Goal: Transaction & Acquisition: Subscribe to service/newsletter

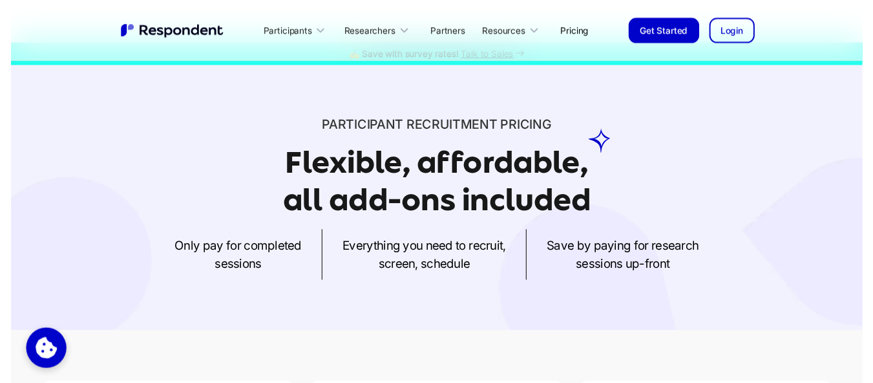
scroll to position [18, 0]
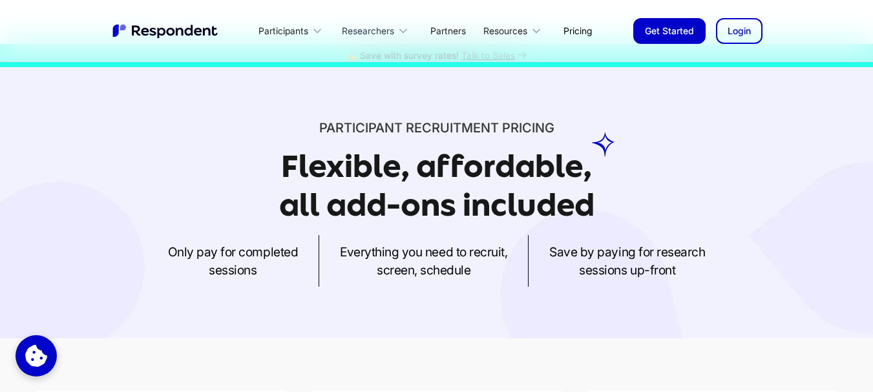
click at [394, 27] on div "Researchers" at bounding box center [368, 31] width 52 height 13
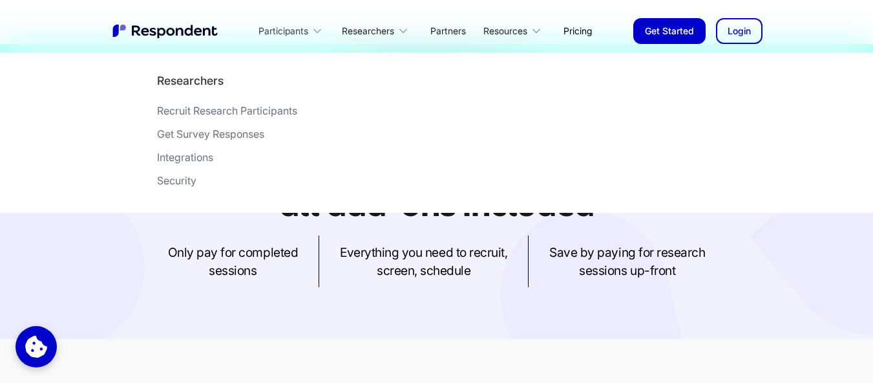
click at [314, 23] on div "Participants" at bounding box center [292, 31] width 83 height 30
click at [235, 154] on div "Browse Paid Research Projects" at bounding box center [227, 157] width 148 height 13
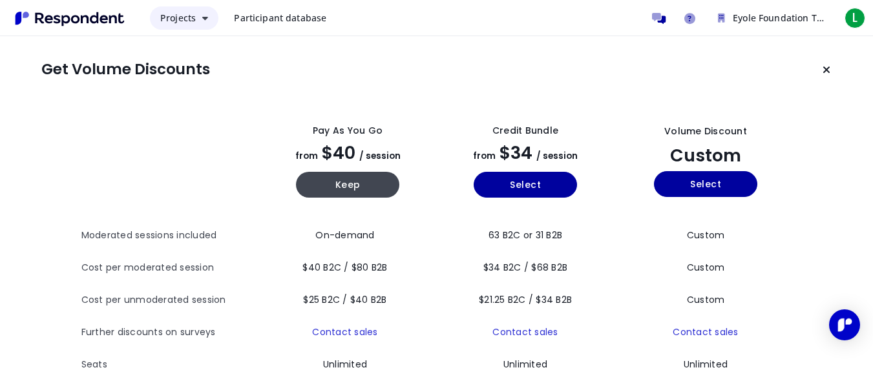
click at [204, 16] on icon "Main navigation" at bounding box center [205, 18] width 6 height 9
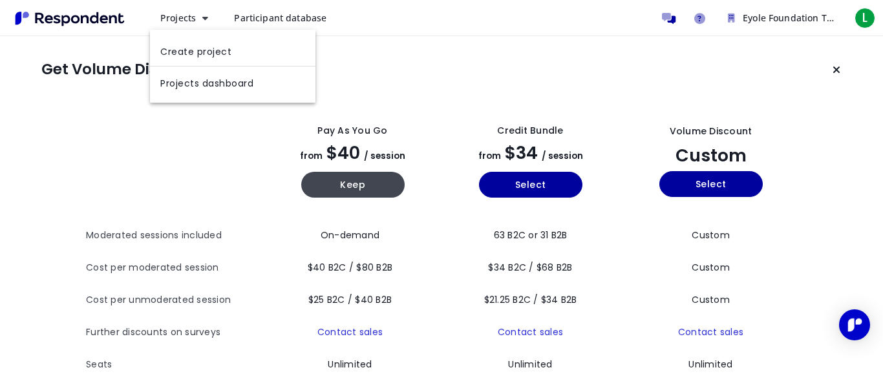
click at [281, 13] on md-backdrop at bounding box center [441, 196] width 883 height 392
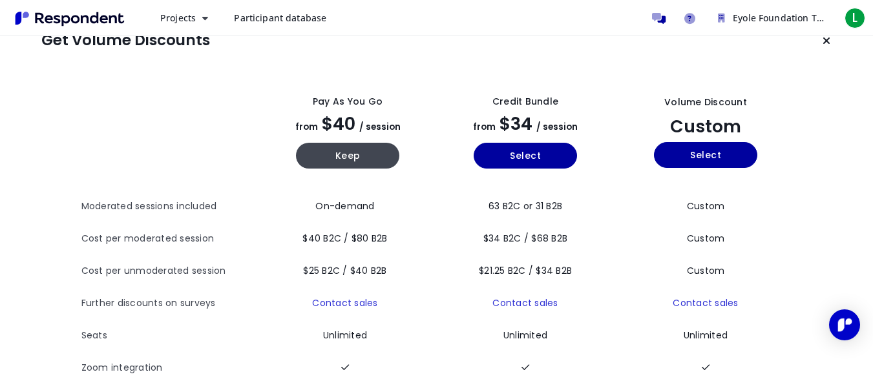
scroll to position [19, 0]
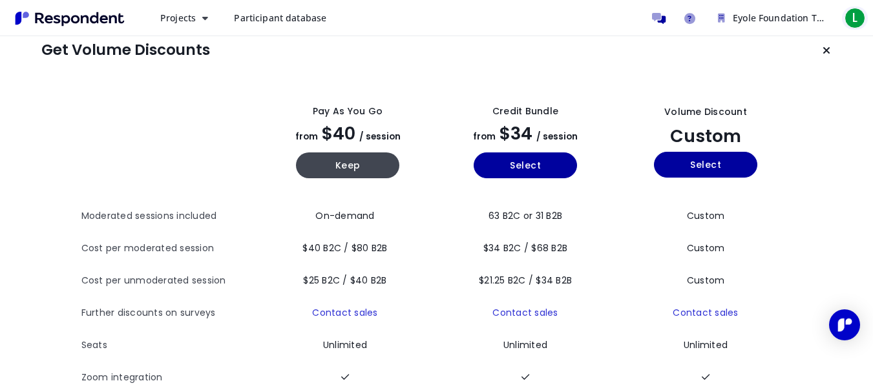
click at [855, 16] on span "L" at bounding box center [855, 18] width 21 height 21
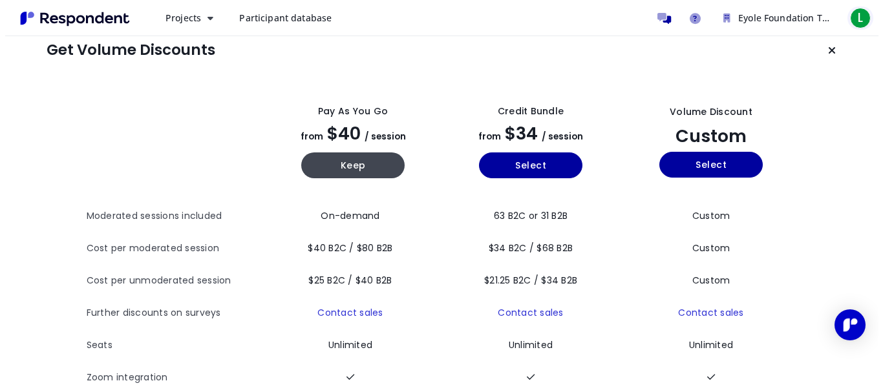
scroll to position [0, 0]
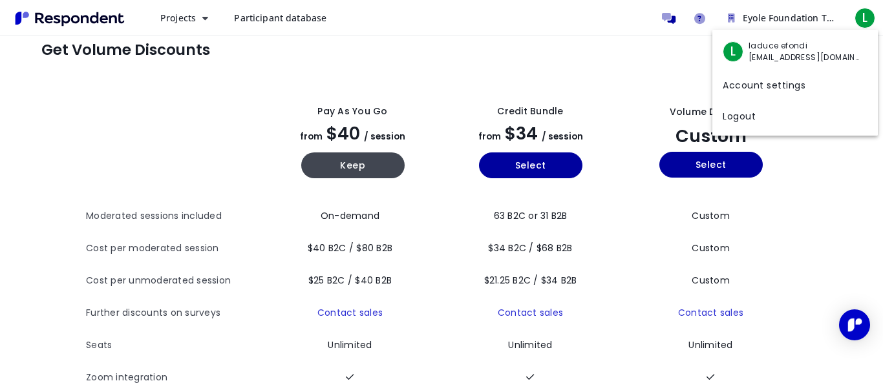
click at [658, 58] on md-backdrop at bounding box center [441, 206] width 883 height 412
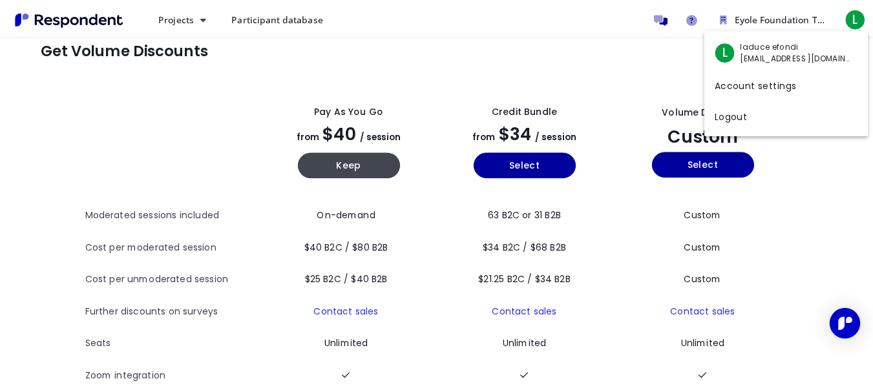
scroll to position [19, 0]
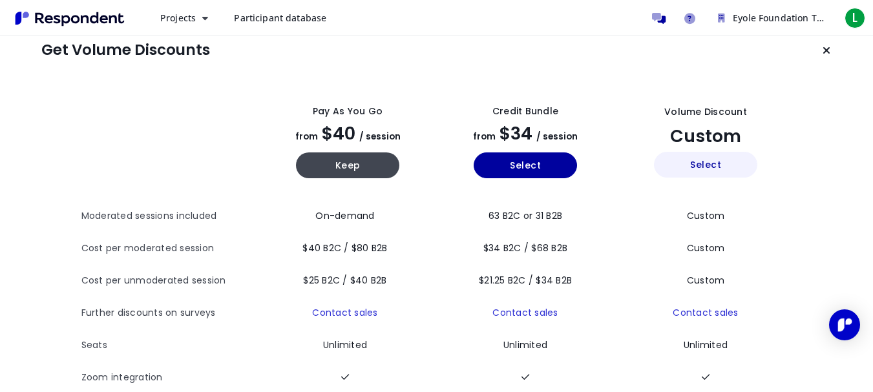
click at [723, 159] on button "Select" at bounding box center [705, 165] width 103 height 26
